Goal: Task Accomplishment & Management: Use online tool/utility

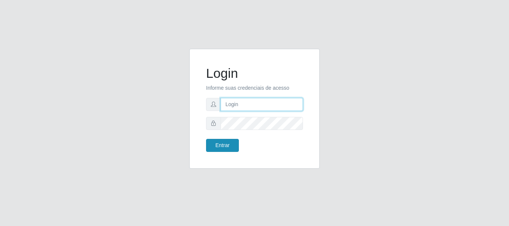
type input "maria@cestao"
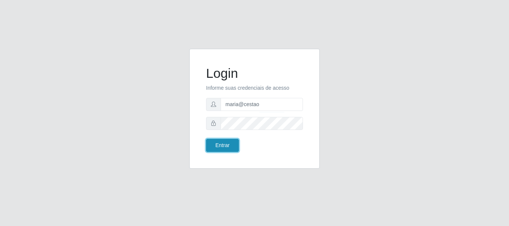
click at [223, 144] on button "Entrar" at bounding box center [222, 145] width 33 height 13
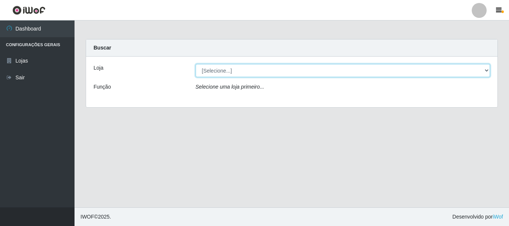
click at [387, 71] on select "[Selecione...] O Cestão - [GEOGRAPHIC_DATA]" at bounding box center [343, 70] width 295 height 13
select select "238"
click at [196, 64] on select "[Selecione...] O Cestão - [GEOGRAPHIC_DATA]" at bounding box center [343, 70] width 295 height 13
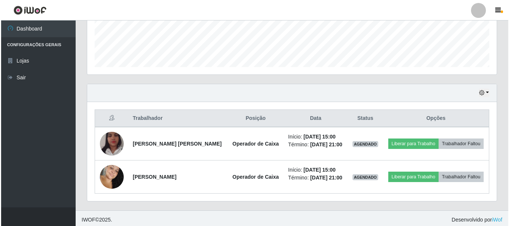
scroll to position [203, 0]
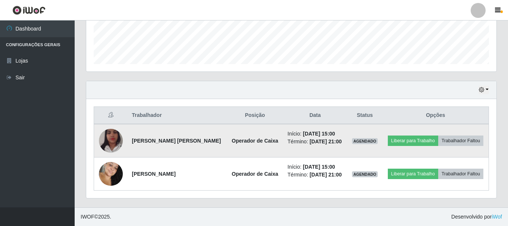
click at [112, 133] on img at bounding box center [111, 141] width 24 height 43
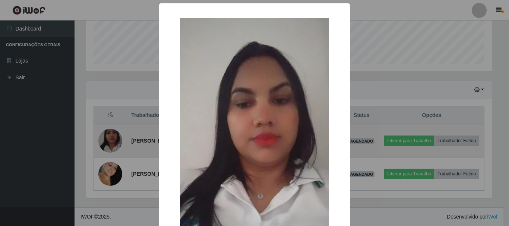
click at [112, 133] on div "× OK Cancel" at bounding box center [254, 113] width 509 height 226
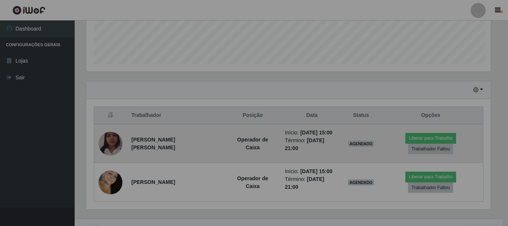
scroll to position [155, 410]
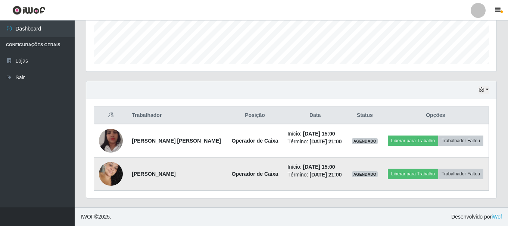
click at [109, 172] on img at bounding box center [111, 174] width 24 height 37
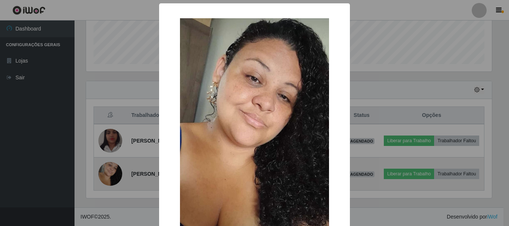
click at [109, 172] on div "× OK Cancel" at bounding box center [254, 113] width 509 height 226
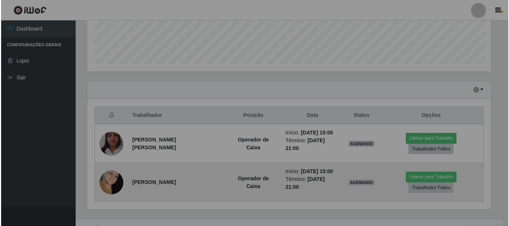
scroll to position [155, 410]
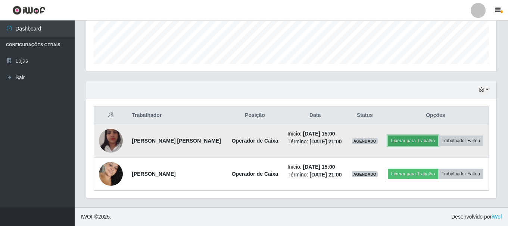
click at [389, 141] on button "Liberar para Trabalho" at bounding box center [413, 141] width 50 height 10
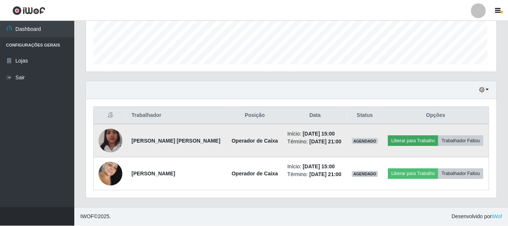
scroll to position [155, 406]
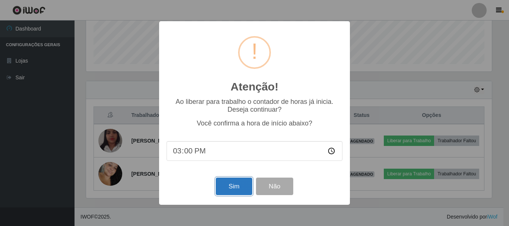
click at [245, 191] on button "Sim" at bounding box center [234, 187] width 36 height 18
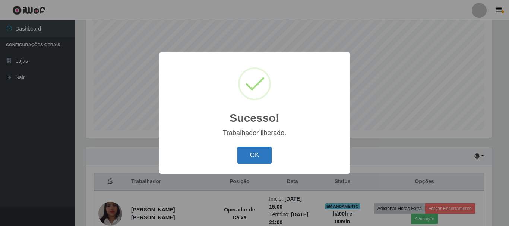
click at [265, 157] on button "OK" at bounding box center [255, 156] width 35 height 18
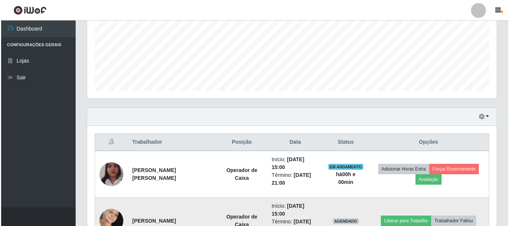
scroll to position [214, 0]
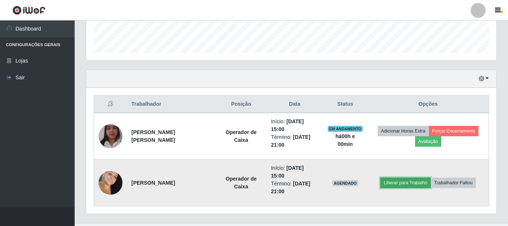
drag, startPoint x: 386, startPoint y: 171, endPoint x: 381, endPoint y: 172, distance: 5.3
click at [381, 178] on button "Liberar para Trabalho" at bounding box center [405, 183] width 50 height 10
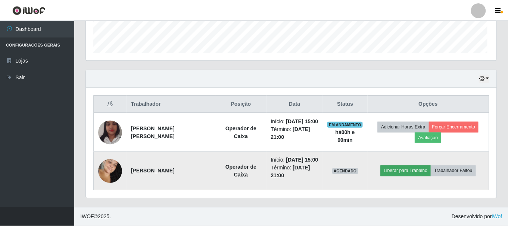
scroll to position [155, 406]
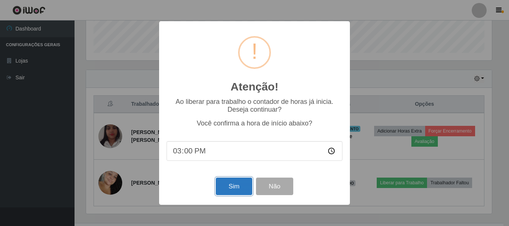
click at [226, 195] on button "Sim" at bounding box center [234, 187] width 36 height 18
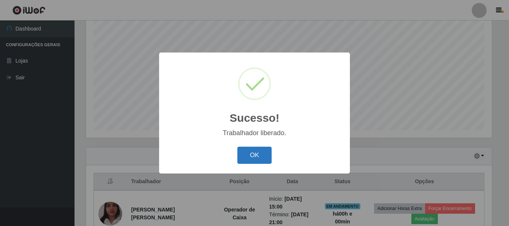
click at [269, 157] on button "OK" at bounding box center [255, 156] width 35 height 18
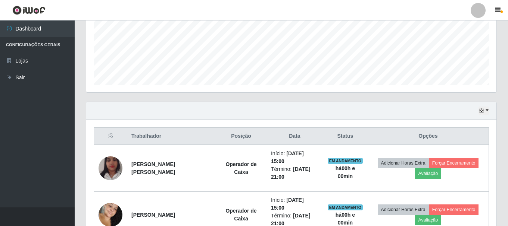
scroll to position [214, 0]
